Goal: Communication & Community: Answer question/provide support

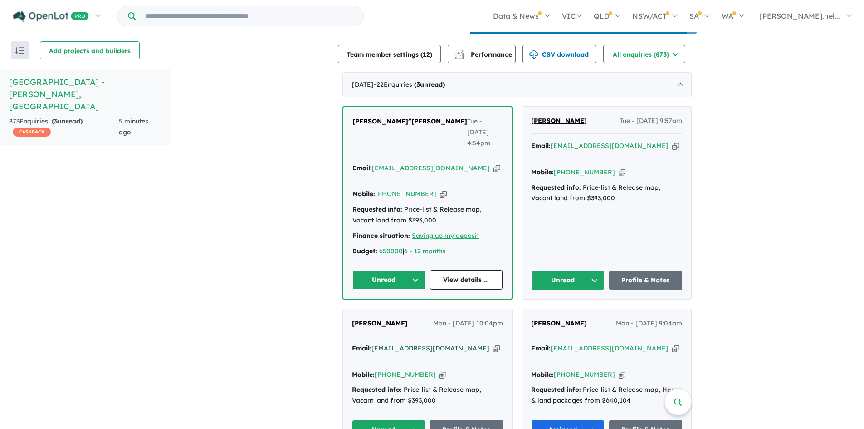
scroll to position [352, 0]
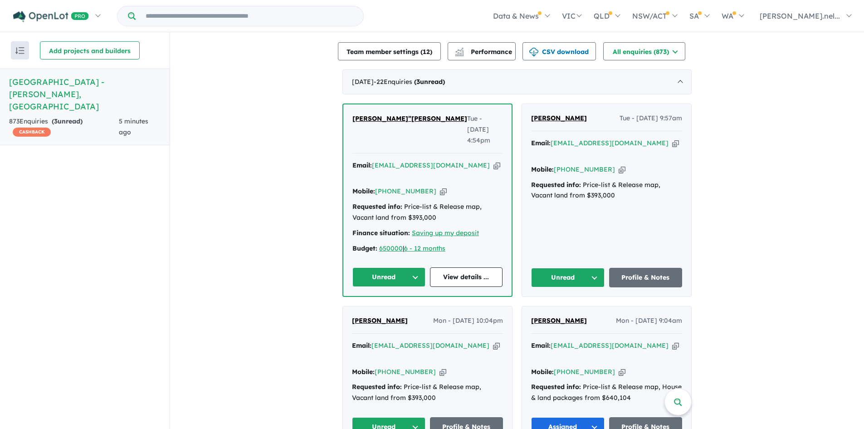
click at [375, 316] on span "[PERSON_NAME]" at bounding box center [380, 320] width 56 height 8
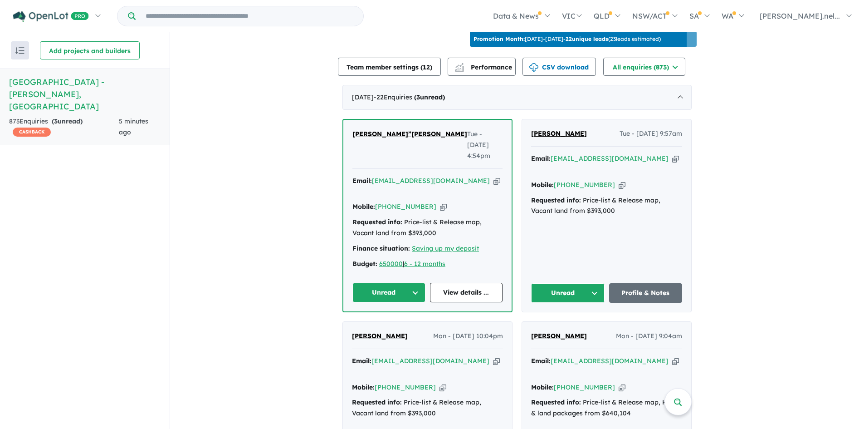
scroll to position [336, 0]
click at [375, 332] on span "[PERSON_NAME]" at bounding box center [380, 336] width 56 height 8
click at [404, 283] on button "Unread" at bounding box center [388, 292] width 73 height 19
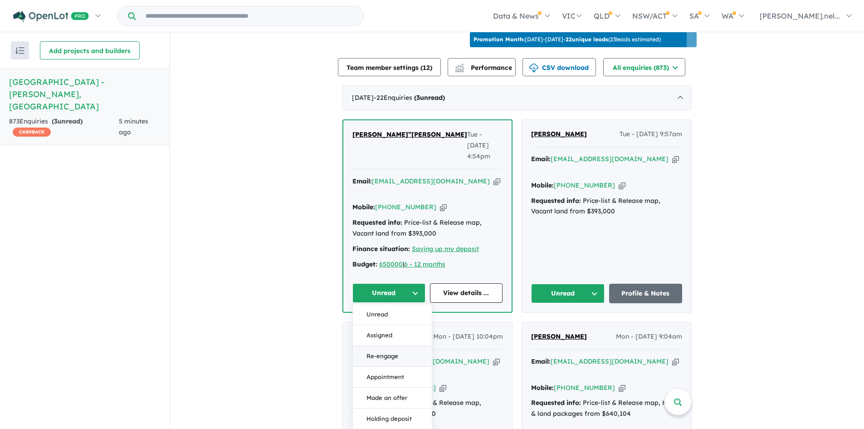
click at [394, 346] on button "Re-engage" at bounding box center [392, 356] width 79 height 21
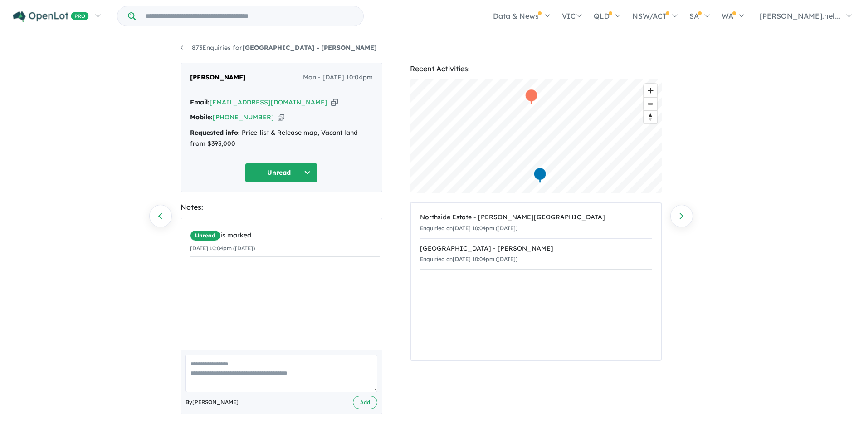
drag, startPoint x: 257, startPoint y: 75, endPoint x: 185, endPoint y: 75, distance: 72.1
click at [185, 75] on div "Nischala REGMI Mon - 22/09/2025, 10:04pm Email: regminischala55@gmail.com Copie…" at bounding box center [281, 127] width 202 height 129
copy span "[PERSON_NAME]"
